Goal: Navigation & Orientation: Find specific page/section

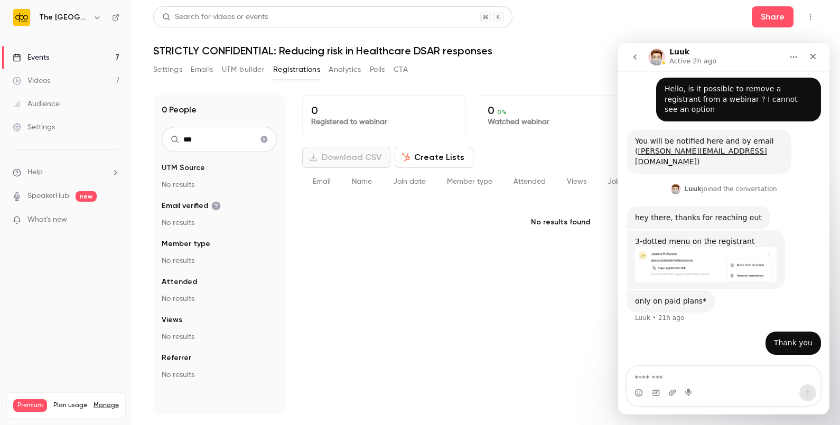
scroll to position [5, 0]
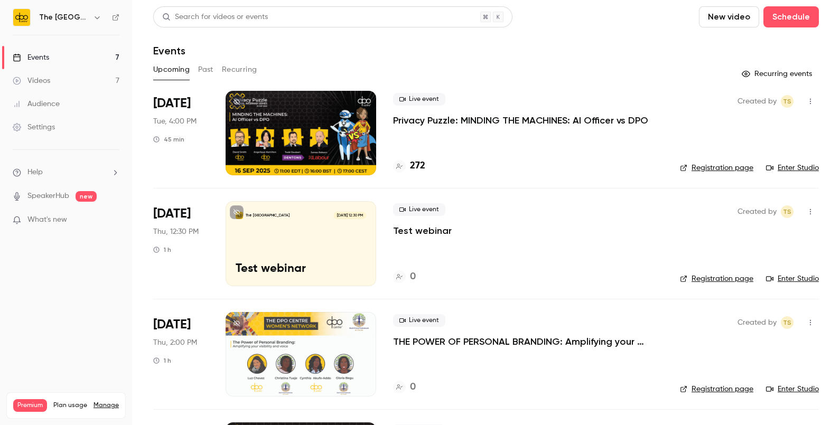
scroll to position [247, 0]
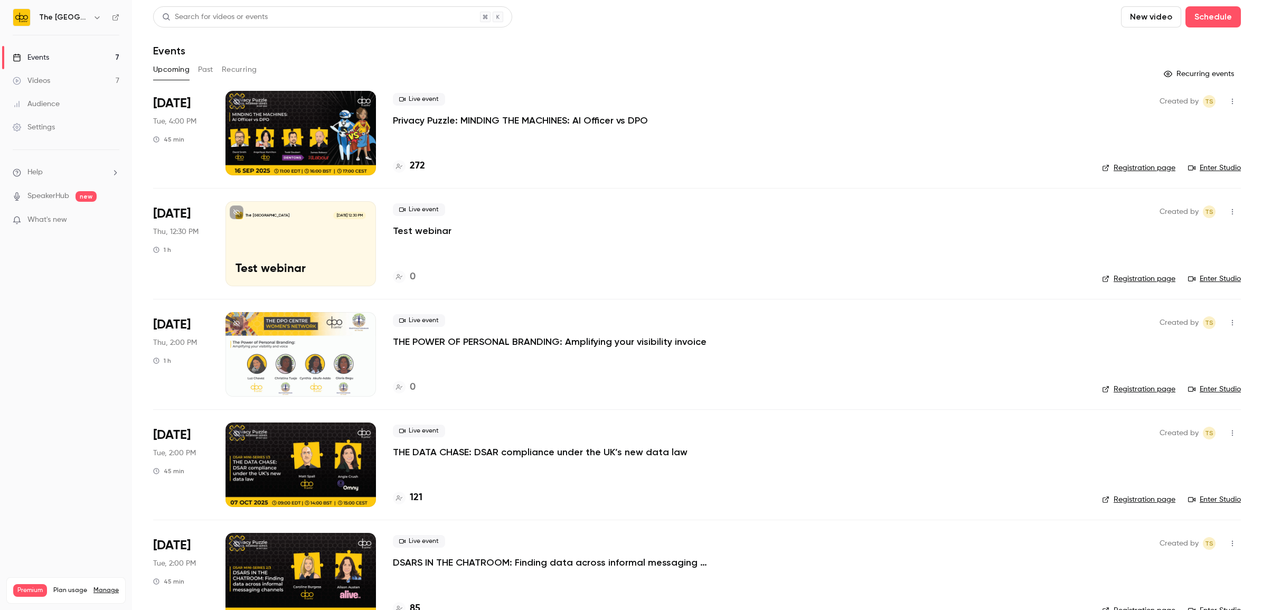
scroll to position [247, 0]
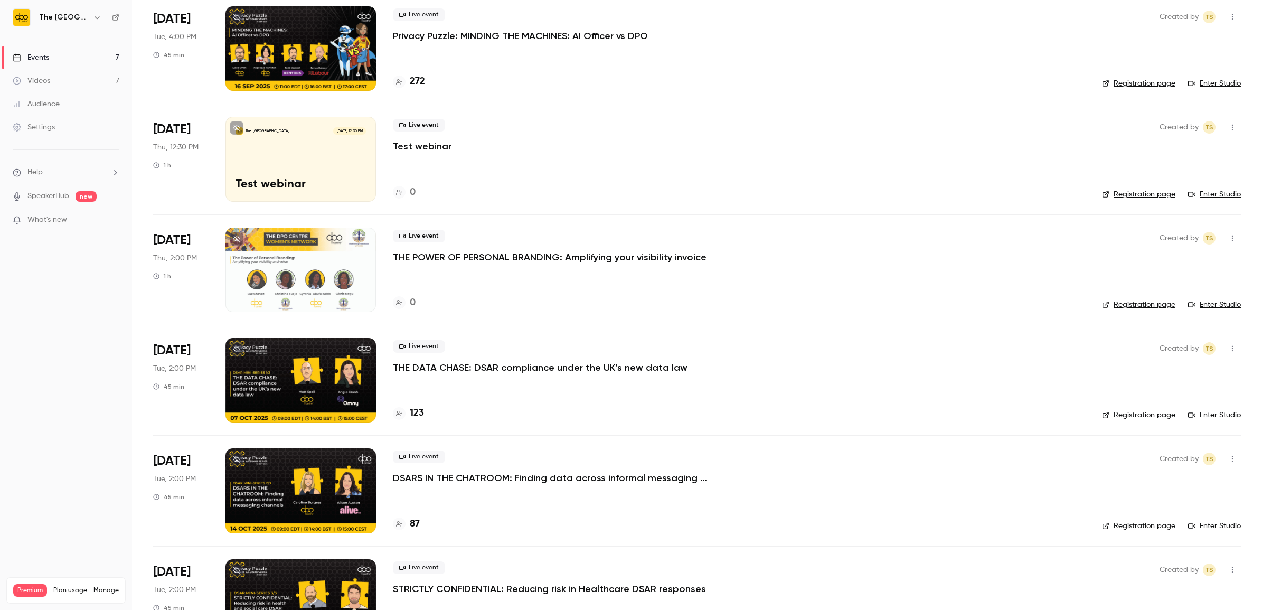
scroll to position [248, 0]
